Goal: Navigation & Orientation: Find specific page/section

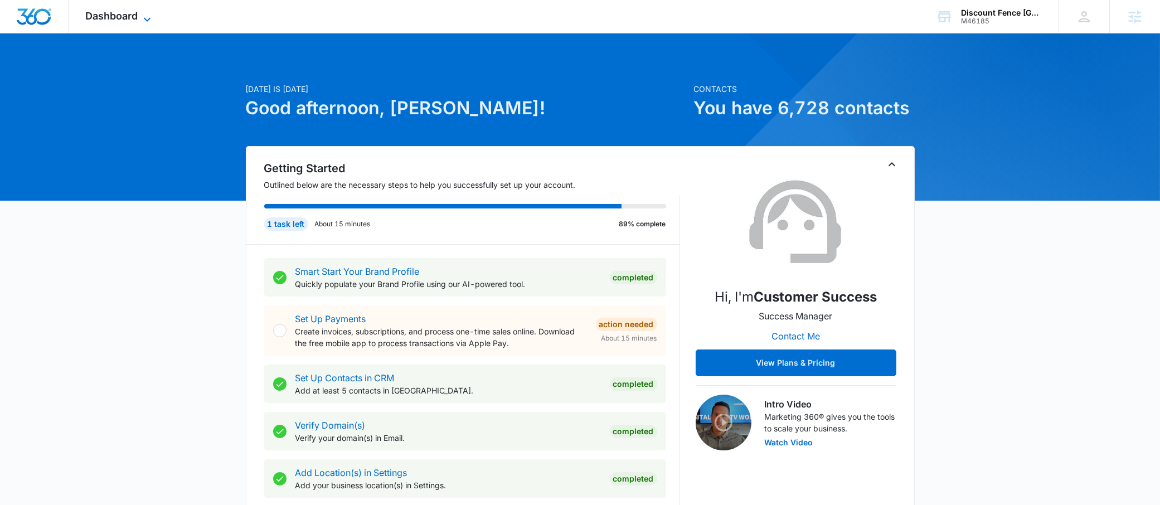
click at [136, 11] on span "Dashboard" at bounding box center [111, 16] width 52 height 12
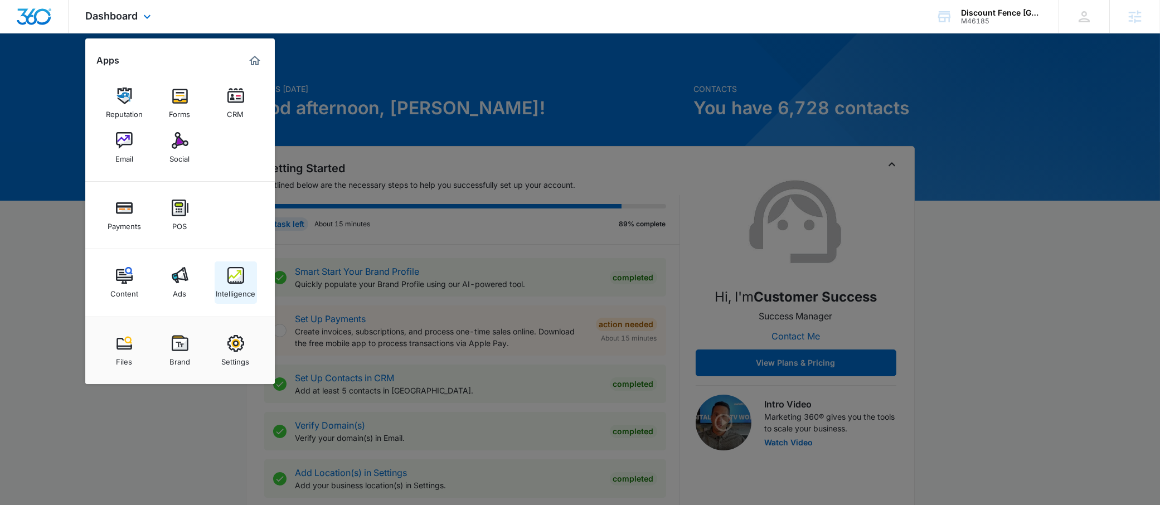
click at [237, 286] on div "Intelligence" at bounding box center [236, 291] width 40 height 14
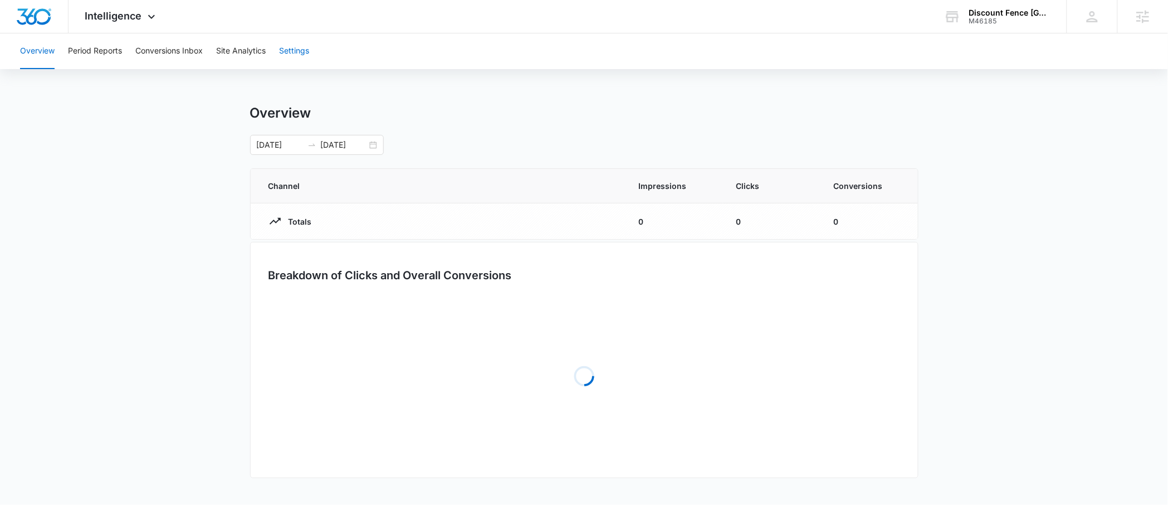
click at [299, 41] on button "Settings" at bounding box center [294, 51] width 30 height 36
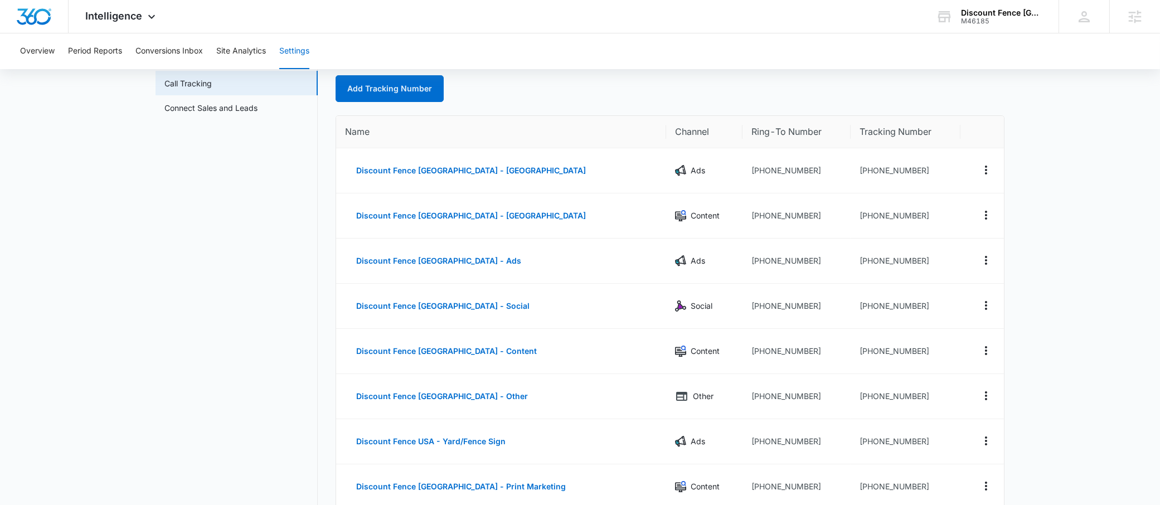
scroll to position [146, 0]
